Goal: Navigation & Orientation: Find specific page/section

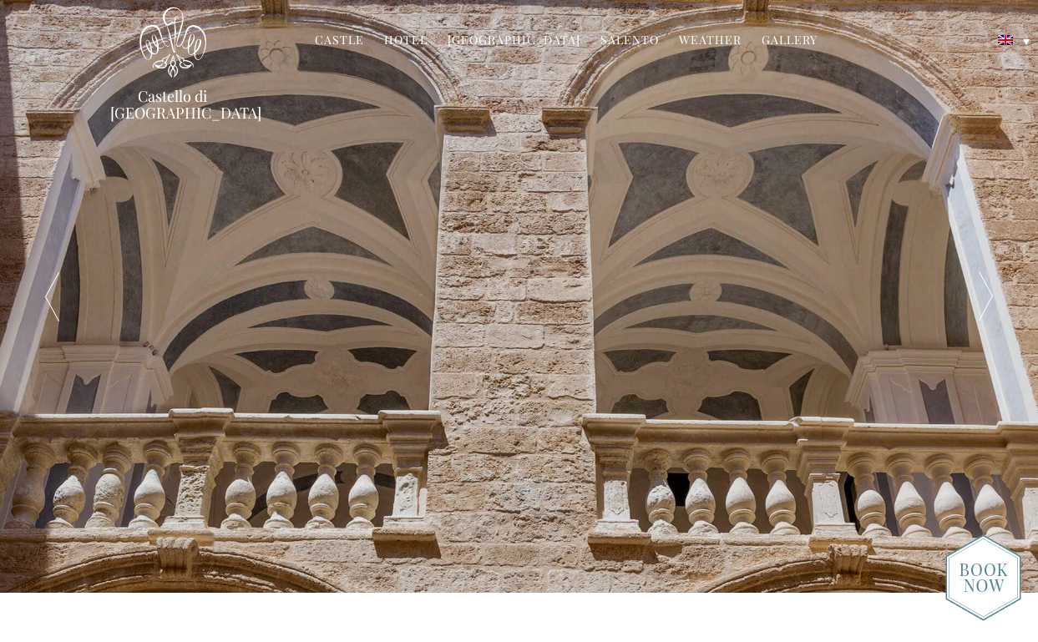
click at [414, 38] on link "Hotel" at bounding box center [405, 41] width 43 height 19
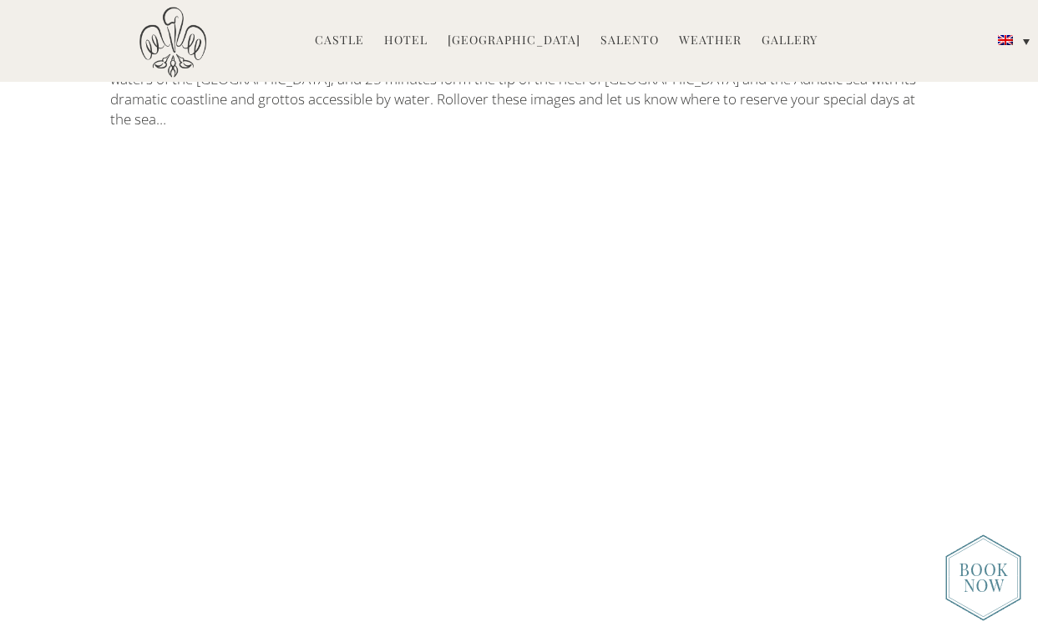
scroll to position [2522, 0]
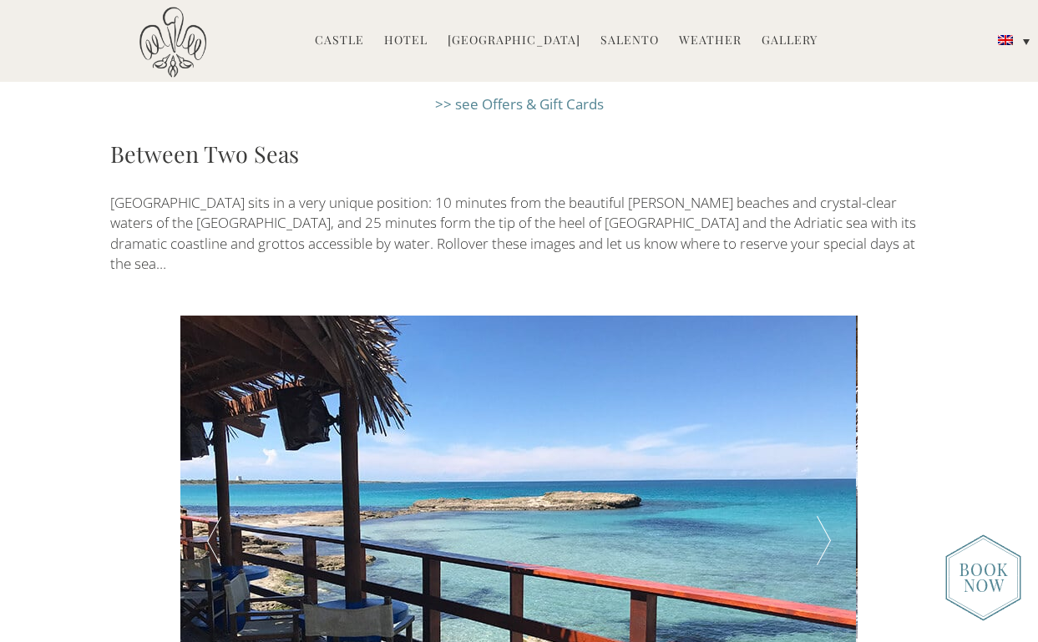
click at [816, 423] on div at bounding box center [824, 541] width 68 height 451
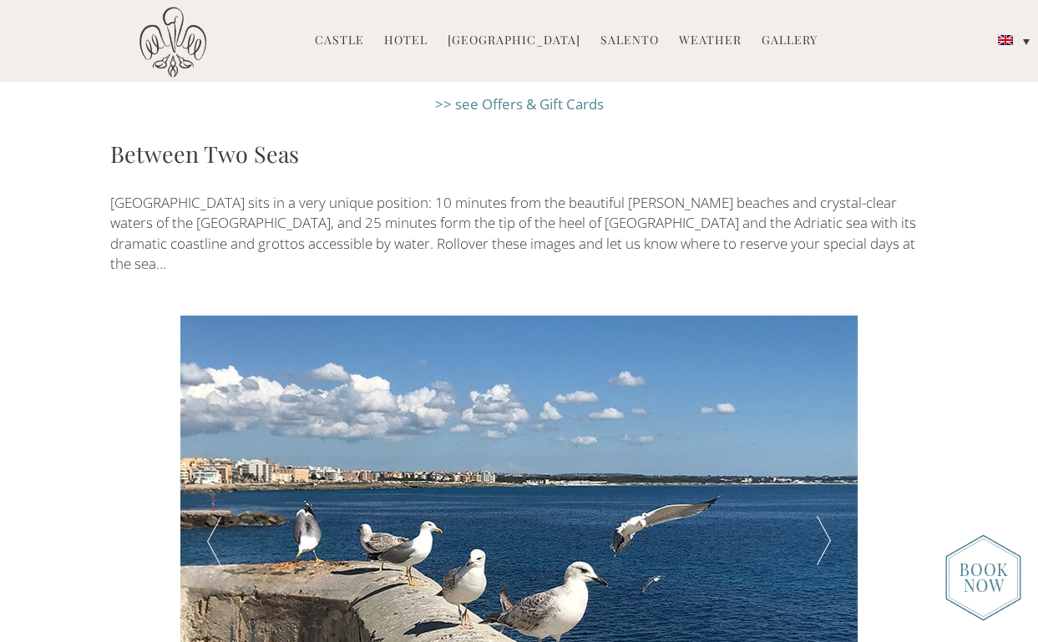
click at [816, 423] on div at bounding box center [824, 541] width 68 height 451
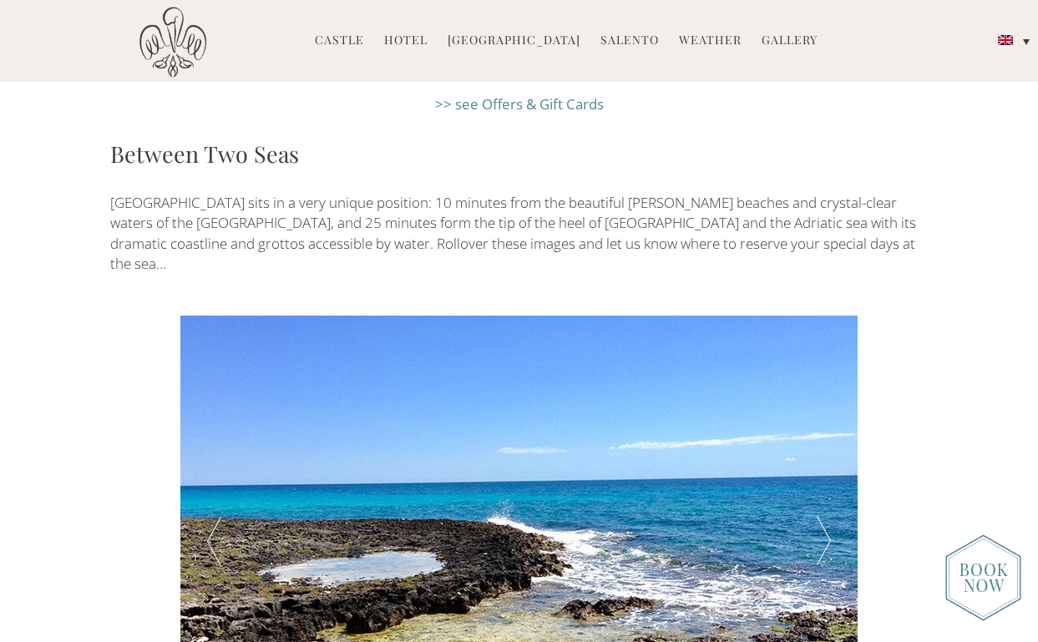
click at [816, 423] on div at bounding box center [824, 541] width 68 height 451
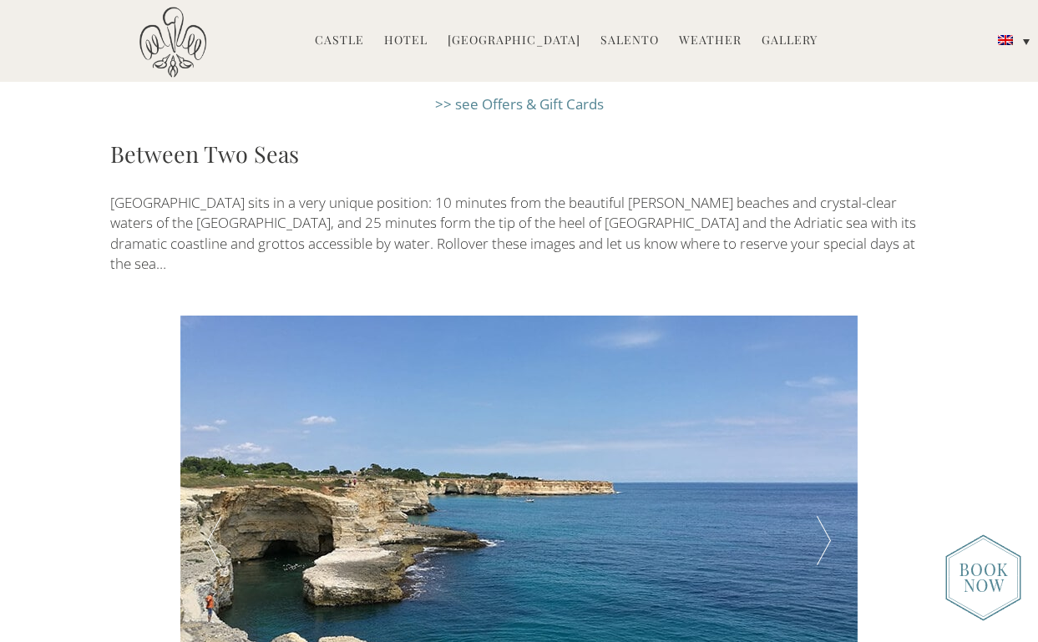
click at [816, 423] on div at bounding box center [824, 541] width 68 height 451
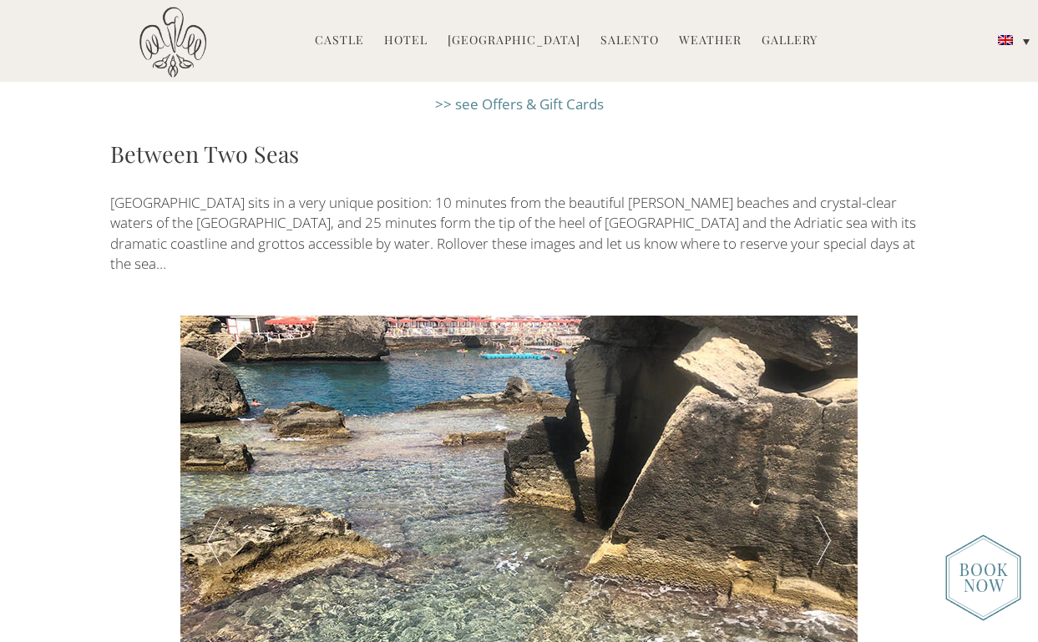
click at [816, 423] on div at bounding box center [824, 541] width 68 height 451
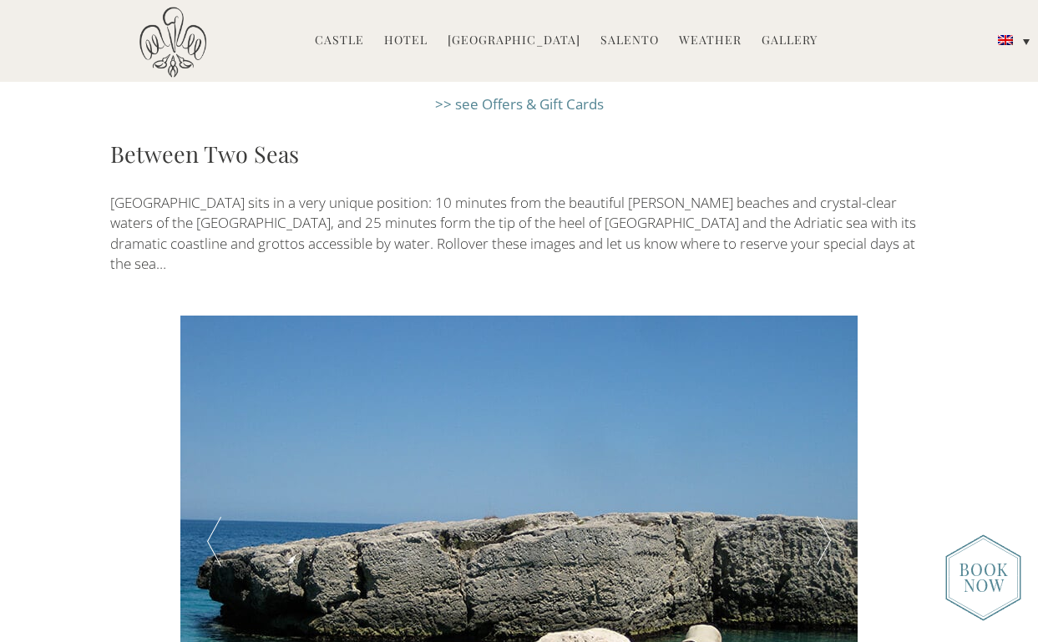
click at [816, 423] on div at bounding box center [824, 541] width 68 height 451
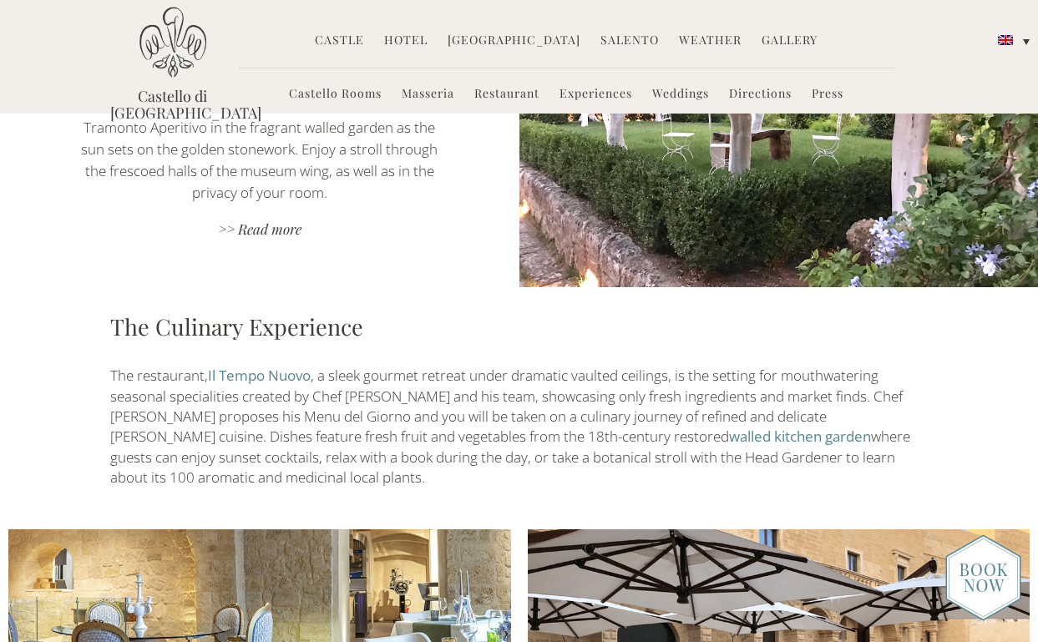
scroll to position [834, 0]
